Goal: Information Seeking & Learning: Find specific page/section

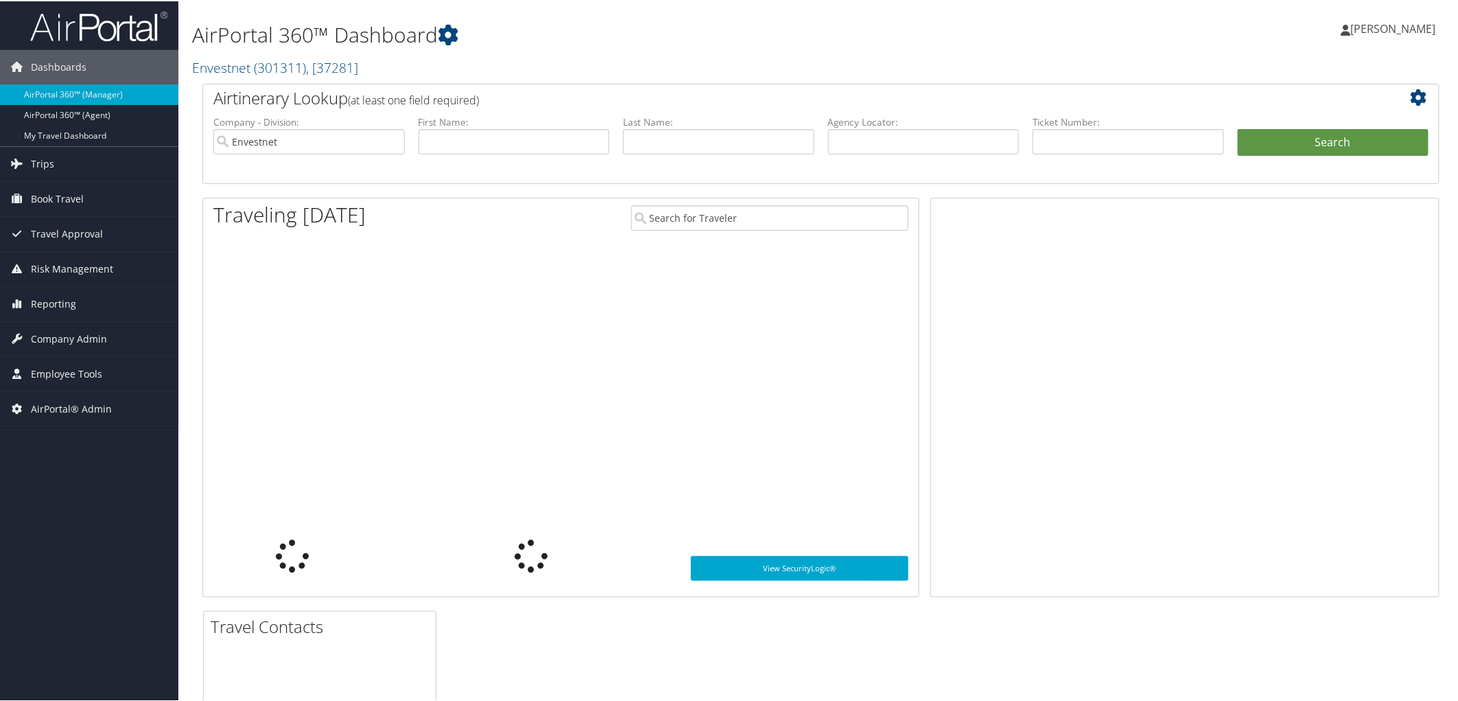
click at [735, 47] on h1 "AirPortal 360™ Dashboard" at bounding box center [611, 33] width 838 height 29
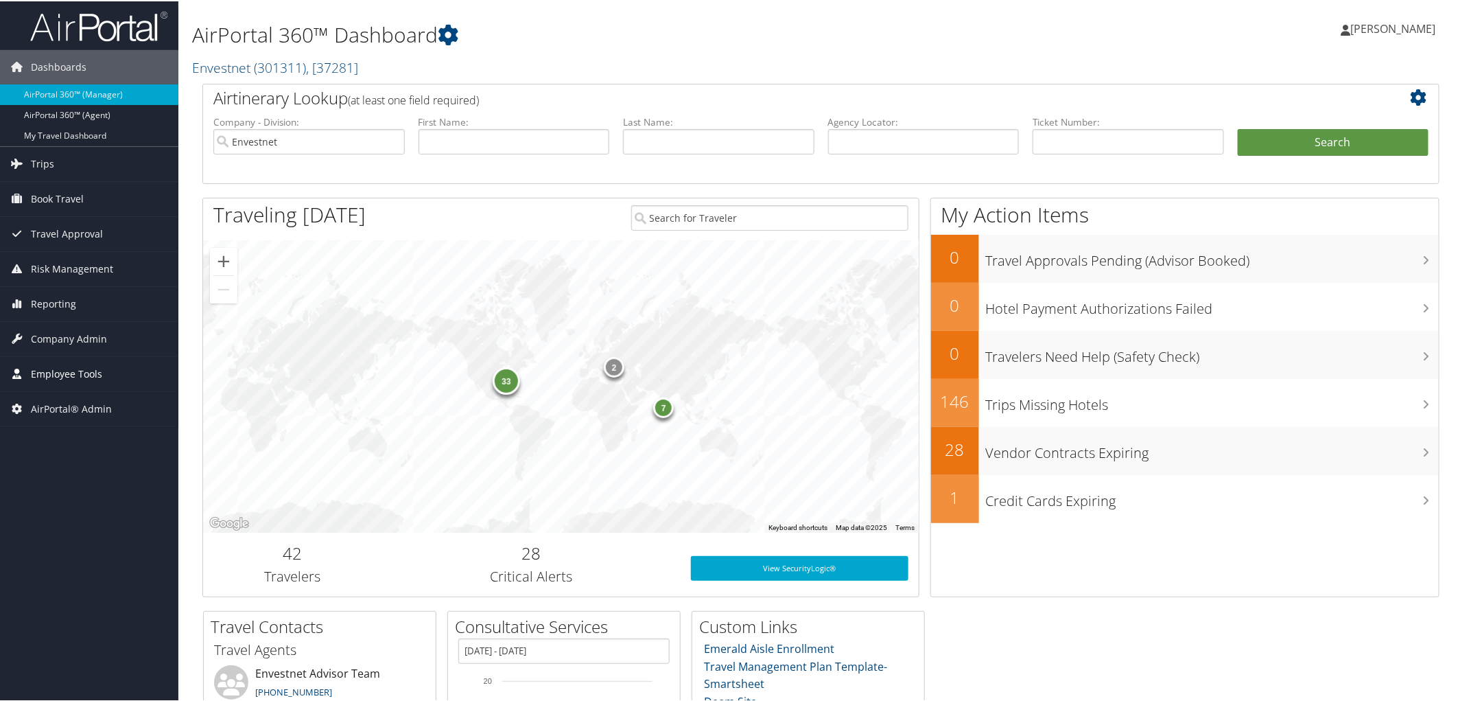
click at [59, 377] on span "Employee Tools" at bounding box center [66, 372] width 71 height 34
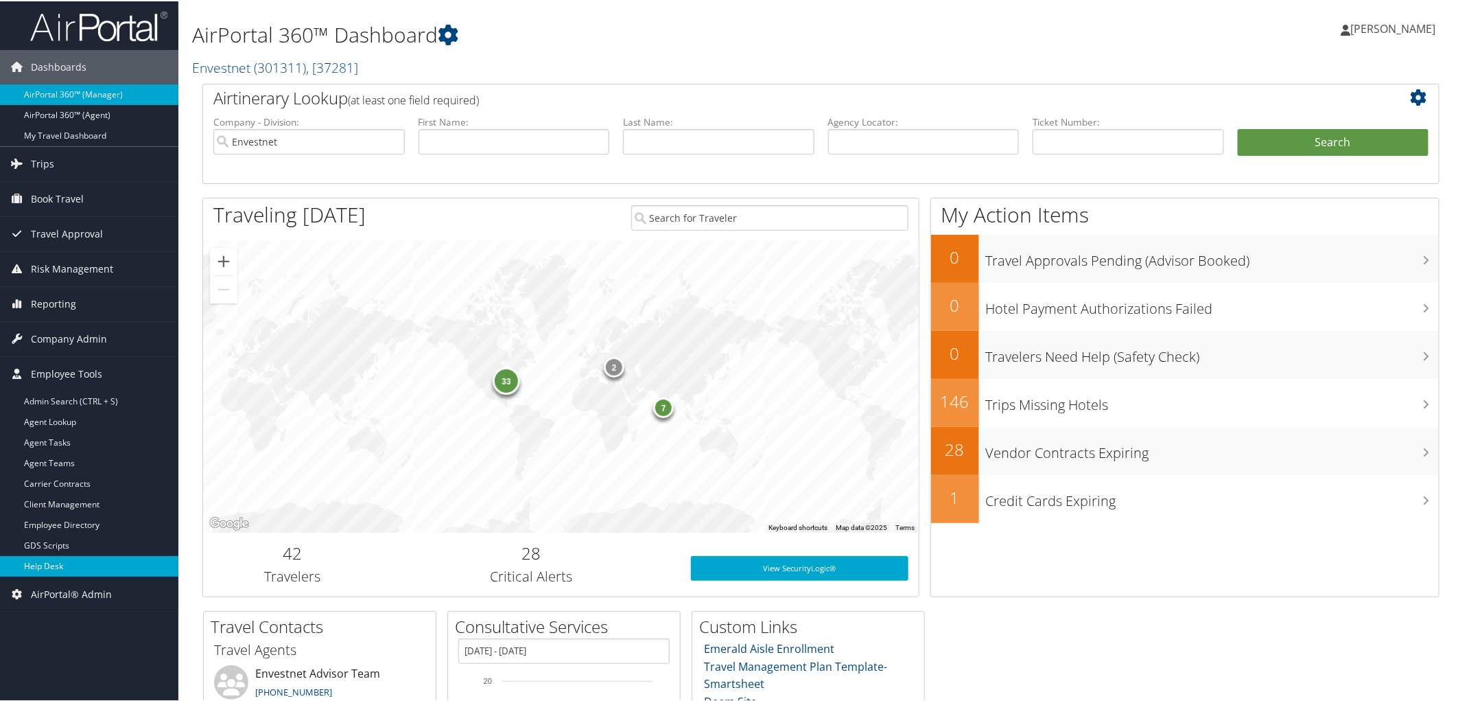
click at [78, 563] on link "Help Desk" at bounding box center [89, 564] width 178 height 21
